Goal: Task Accomplishment & Management: Use online tool/utility

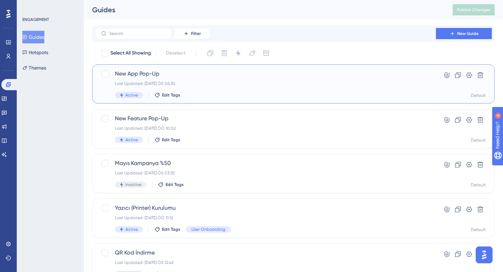
click at [231, 87] on div "New App Pop-Up Last Updated: 20 Ağu 2025 ÖS 06:30 Active Edit Tags" at bounding box center [265, 84] width 301 height 29
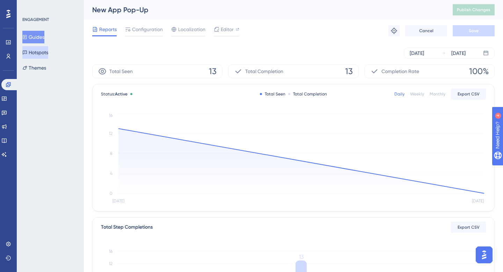
click at [42, 48] on button "Hotspots" at bounding box center [35, 52] width 26 height 13
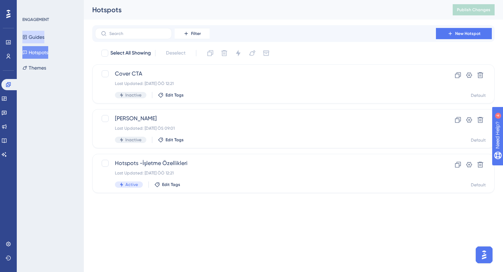
click at [40, 34] on button "Guides" at bounding box center [33, 37] width 22 height 13
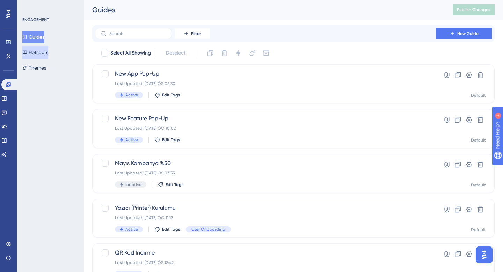
click at [48, 56] on button "Hotspots" at bounding box center [35, 52] width 26 height 13
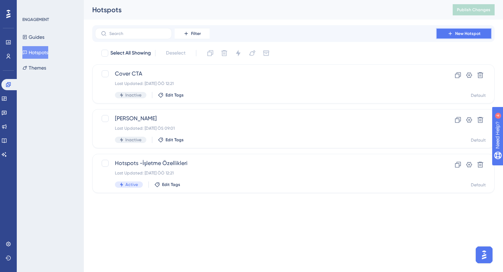
click at [464, 32] on span "New Hotspot" at bounding box center [469, 34] width 26 height 6
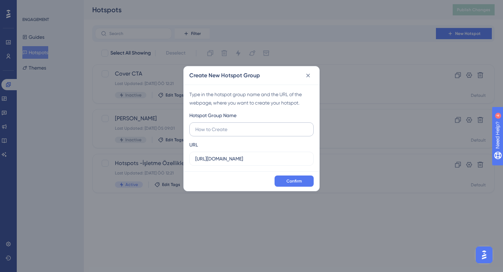
click at [238, 134] on label at bounding box center [251, 129] width 124 height 14
click at [238, 133] on input "text" at bounding box center [251, 130] width 113 height 8
type input "New App"
click at [271, 159] on input "https://staging.allzin.com" at bounding box center [251, 159] width 113 height 8
click at [263, 159] on input "https://staging.allzin.com" at bounding box center [251, 159] width 113 height 8
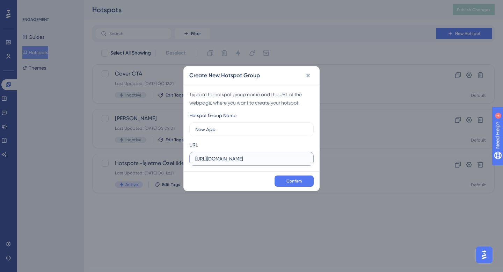
click at [229, 160] on input "https://staging.allzin.com" at bounding box center [251, 159] width 113 height 8
type input "https://allzinapp.com/vitrin"
click at [302, 185] on button "Confirm" at bounding box center [294, 180] width 39 height 11
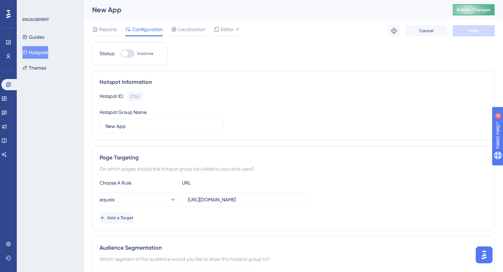
click at [475, 9] on span "Publish Changes" at bounding box center [474, 10] width 34 height 6
click at [129, 54] on div at bounding box center [128, 53] width 14 height 8
click at [121, 54] on input "Inactive" at bounding box center [120, 53] width 0 height 0
checkbox input "true"
click at [474, 29] on span "Save" at bounding box center [474, 31] width 10 height 6
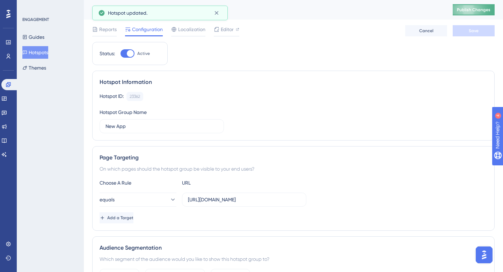
click at [487, 9] on span "Publish Changes" at bounding box center [474, 10] width 34 height 6
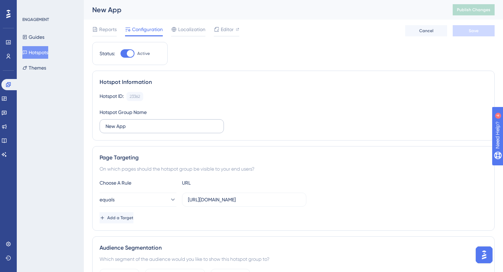
click at [147, 122] on label "New App" at bounding box center [162, 126] width 124 height 14
click at [147, 122] on input "New App" at bounding box center [162, 126] width 113 height 8
drag, startPoint x: 140, startPoint y: 126, endPoint x: 72, endPoint y: 122, distance: 68.3
click at [84, 122] on div "Performance Users Engagement Widgets Feedback Product Updates Knowledge Base AI…" at bounding box center [294, 261] width 420 height 523
type input "allzin Partner'e Geç"
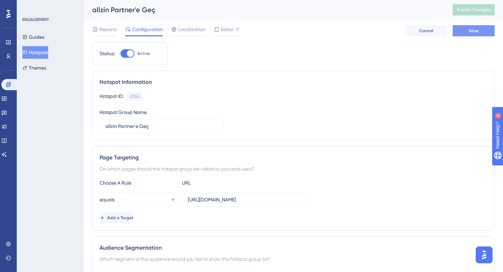
click at [469, 32] on span "Save" at bounding box center [474, 31] width 10 height 6
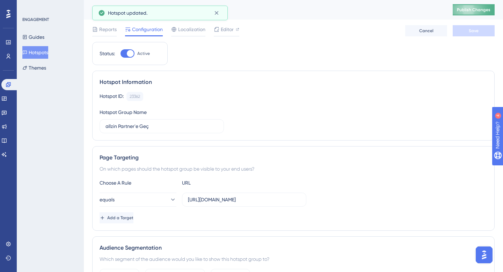
click at [466, 9] on span "Publish Changes" at bounding box center [474, 10] width 34 height 6
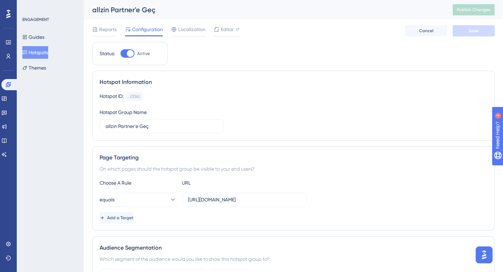
click at [369, 44] on div "Status: Active Hotspot Information Hotspot ID: 23362 Copy Hotspot Group Name al…" at bounding box center [293, 277] width 403 height 470
click at [33, 38] on button "Guides" at bounding box center [33, 37] width 22 height 13
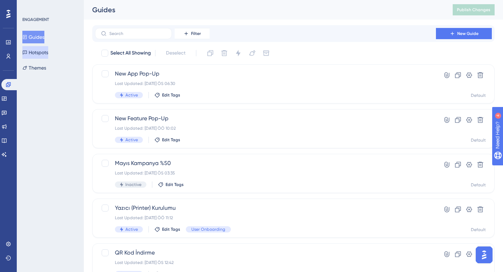
click at [44, 48] on button "Hotspots" at bounding box center [35, 52] width 26 height 13
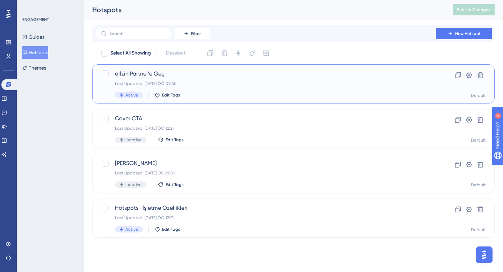
click at [222, 96] on div "Active Edit Tags" at bounding box center [265, 95] width 301 height 6
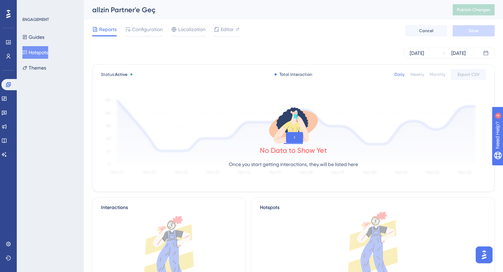
click at [139, 24] on div "Reports Configuration Localization Editor Cancel Save" at bounding box center [293, 31] width 403 height 22
click at [147, 31] on span "Configuration" at bounding box center [147, 29] width 31 height 8
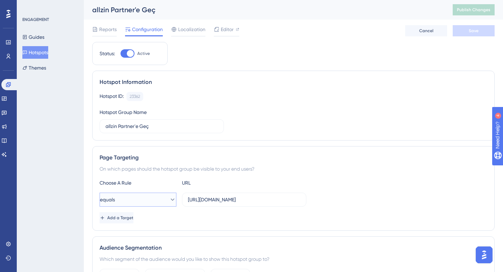
click at [169, 200] on icon at bounding box center [172, 199] width 7 height 7
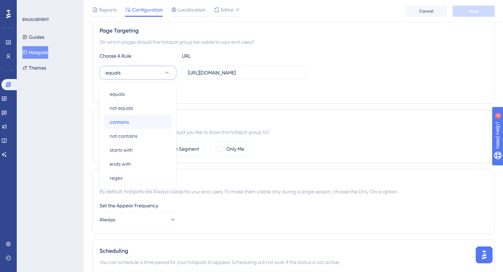
click at [137, 122] on div "contains contains" at bounding box center [138, 122] width 57 height 14
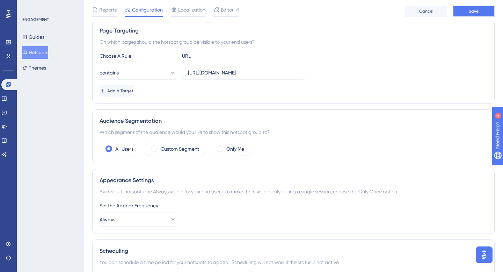
click at [469, 16] on button "Save" at bounding box center [474, 11] width 42 height 11
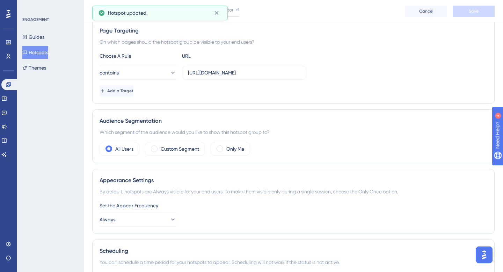
scroll to position [0, 0]
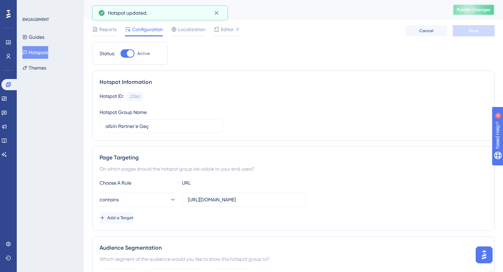
click at [480, 10] on span "Publish Changes" at bounding box center [474, 10] width 34 height 6
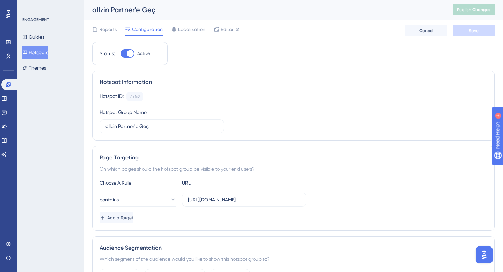
click at [31, 48] on button "Hotspots" at bounding box center [35, 52] width 26 height 13
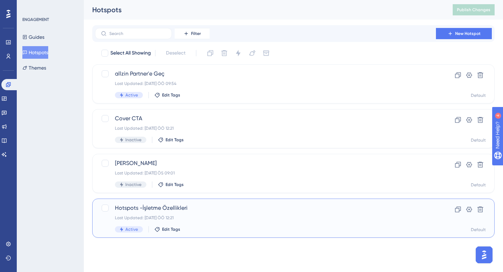
click at [226, 207] on span "Hotspots -İşletme Özellikleri" at bounding box center [265, 208] width 301 height 8
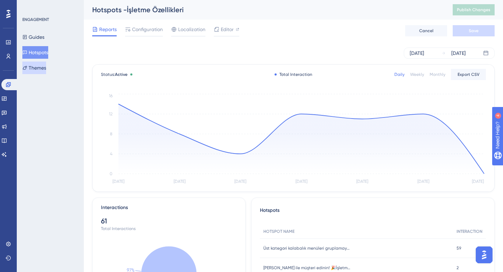
click at [45, 70] on button "Themes" at bounding box center [34, 68] width 24 height 13
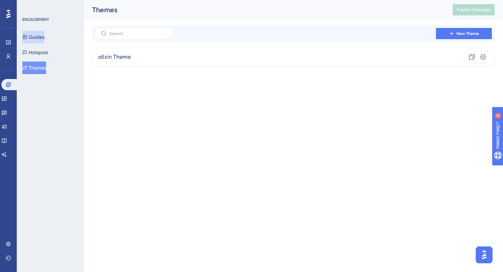
click at [43, 37] on button "Guides" at bounding box center [33, 37] width 22 height 13
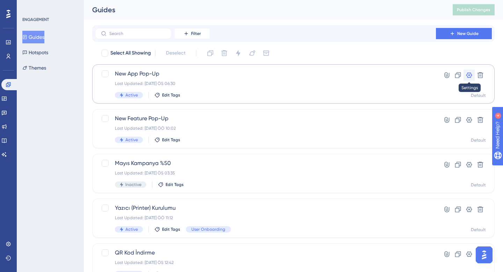
click at [468, 75] on icon at bounding box center [469, 75] width 7 height 7
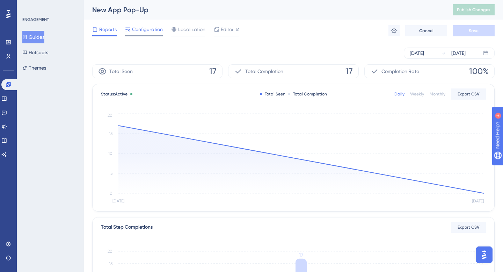
click at [144, 31] on span "Configuration" at bounding box center [147, 29] width 31 height 8
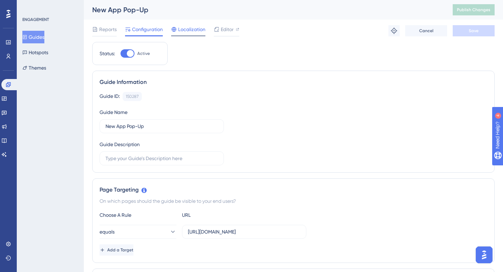
click at [189, 34] on div "Localization" at bounding box center [188, 30] width 34 height 11
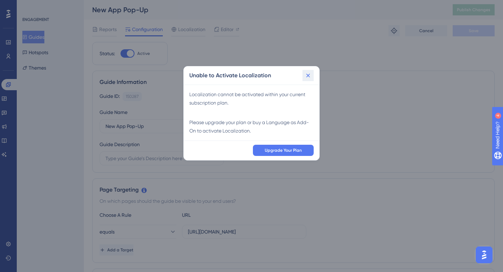
click at [308, 74] on icon at bounding box center [308, 75] width 7 height 7
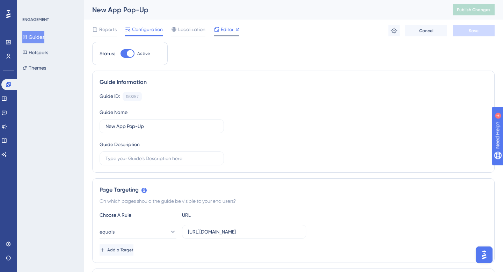
click at [220, 30] on div "Editor" at bounding box center [227, 29] width 26 height 8
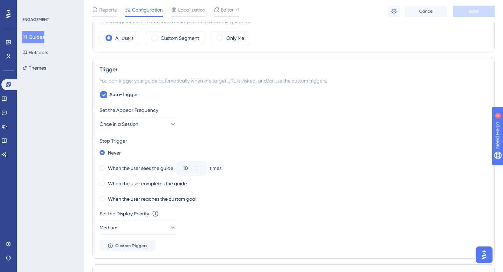
scroll to position [257, 0]
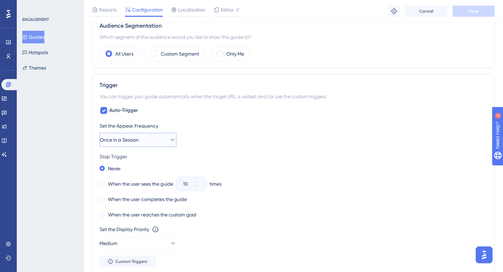
click at [147, 143] on button "Once in a Session" at bounding box center [138, 140] width 77 height 14
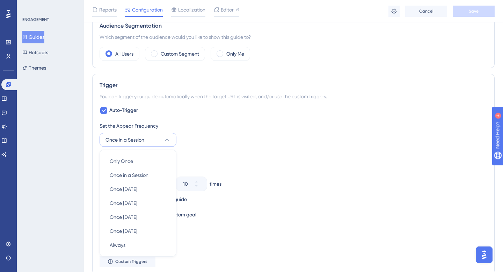
scroll to position [323, 0]
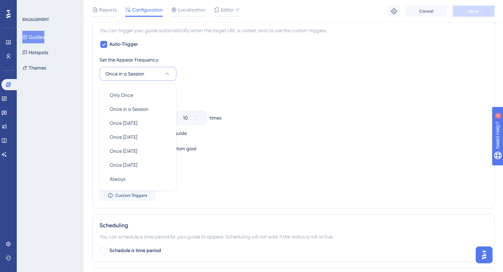
click at [215, 80] on div "Set the Appear Frequency Once in a Session Only Once Only Once Once in a Sessio…" at bounding box center [294, 68] width 388 height 25
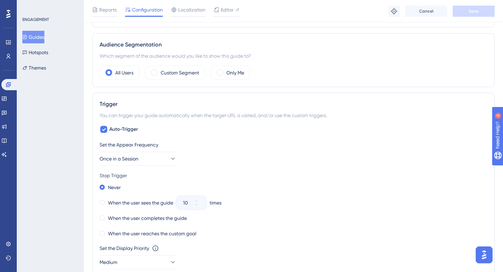
scroll to position [237, 0]
click at [129, 163] on span "Once in a Session" at bounding box center [119, 159] width 39 height 8
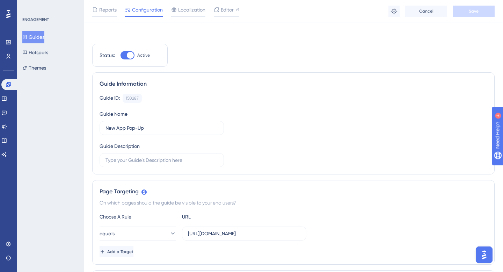
scroll to position [0, 0]
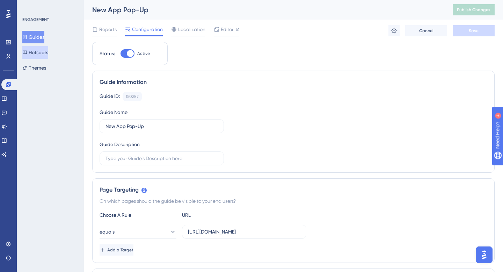
click at [43, 55] on button "Hotspots" at bounding box center [35, 52] width 26 height 13
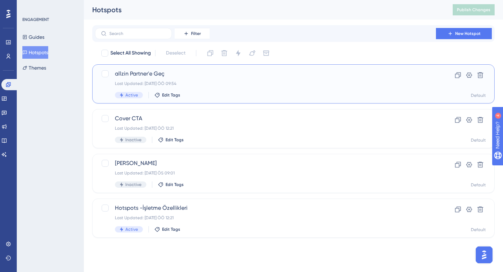
click at [214, 86] on div "Last Updated: 21 Ağu 2025 ÖÖ 09:54" at bounding box center [265, 84] width 301 height 6
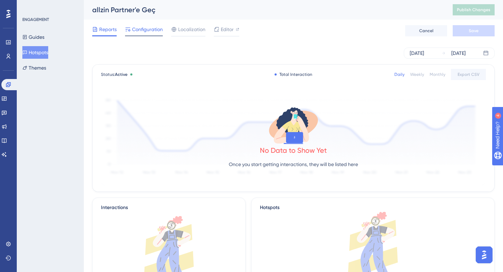
click at [153, 33] on span "Configuration" at bounding box center [147, 29] width 31 height 8
